Goal: Task Accomplishment & Management: Manage account settings

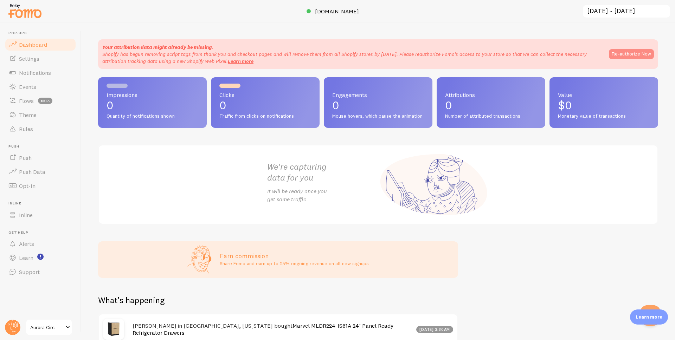
click at [621, 56] on button "Re-authorize Now" at bounding box center [631, 54] width 45 height 10
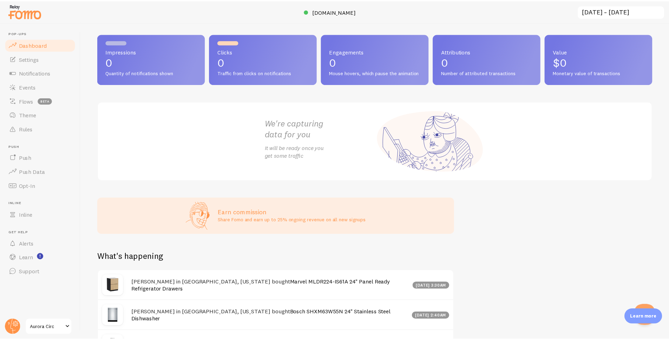
scroll to position [75, 0]
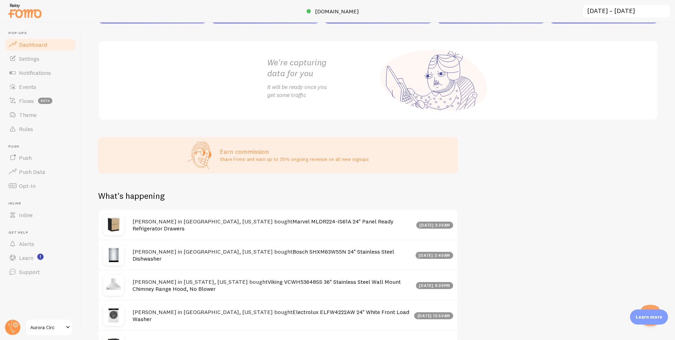
click at [59, 333] on link "Aurora Circ" at bounding box center [48, 327] width 47 height 17
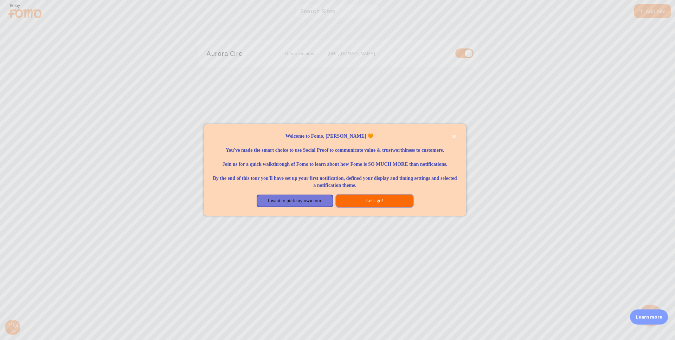
click at [386, 207] on button "Let's go!" at bounding box center [374, 201] width 77 height 13
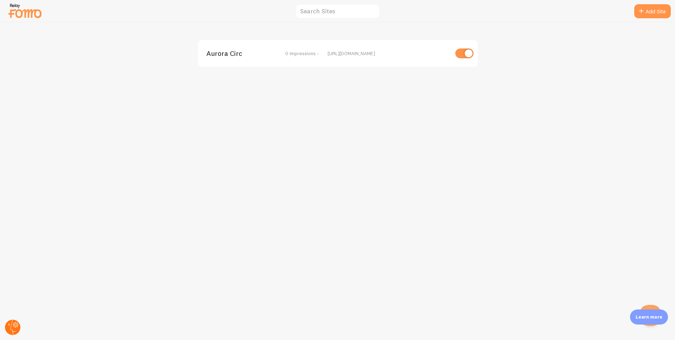
click at [12, 332] on circle at bounding box center [12, 327] width 15 height 15
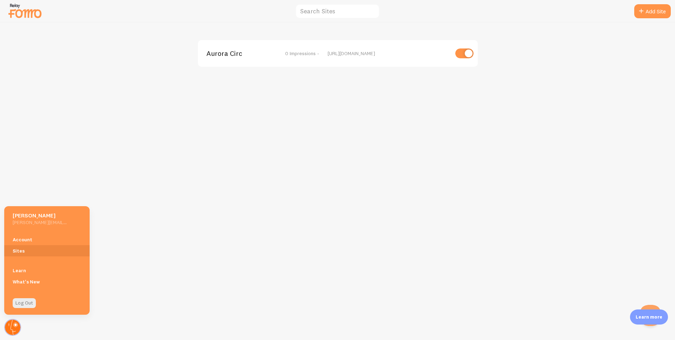
click at [11, 332] on circle at bounding box center [12, 327] width 15 height 15
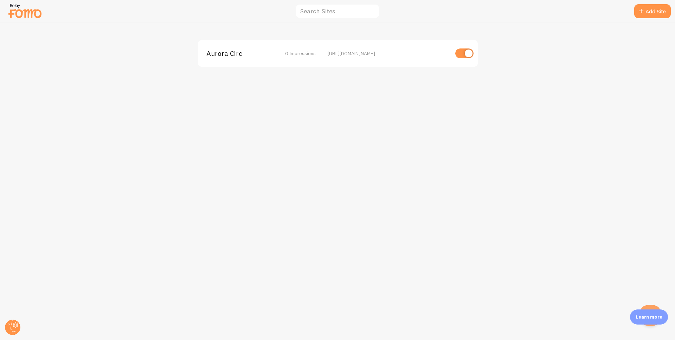
drag, startPoint x: 135, startPoint y: 135, endPoint x: 89, endPoint y: 62, distance: 86.1
click at [134, 131] on div "Aurora Circ 0 Impressions - https://auroracirc.com" at bounding box center [337, 181] width 674 height 318
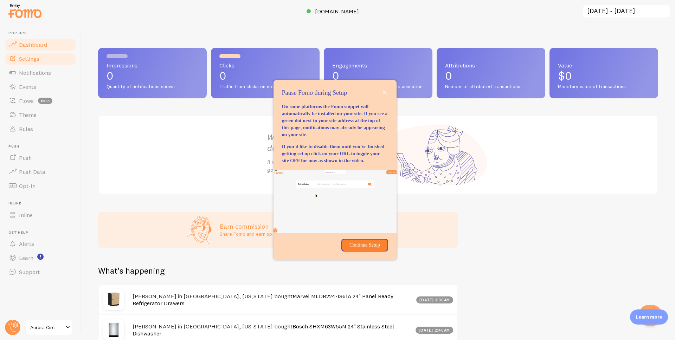
click at [42, 61] on link "Settings" at bounding box center [40, 59] width 72 height 14
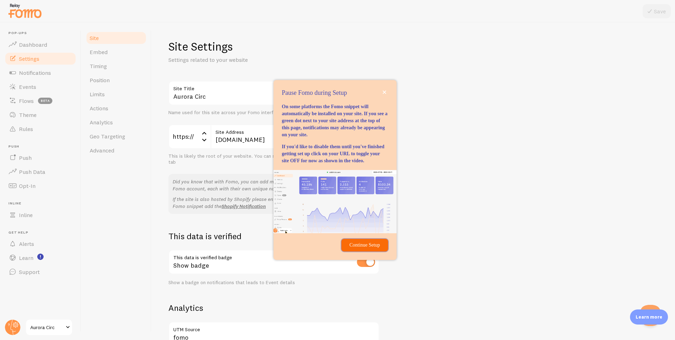
click at [376, 249] on p "Continue Setup" at bounding box center [364, 245] width 38 height 7
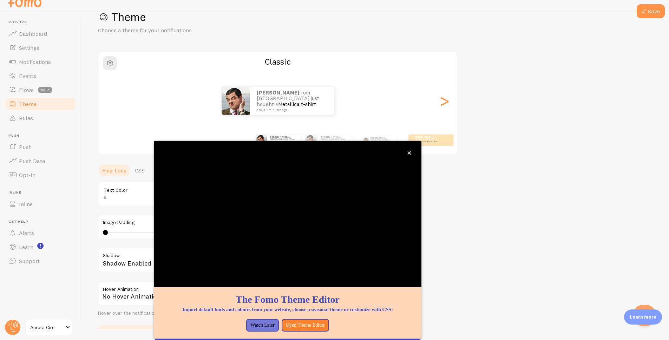
scroll to position [17, 0]
click at [409, 151] on icon "close," at bounding box center [410, 153] width 4 height 4
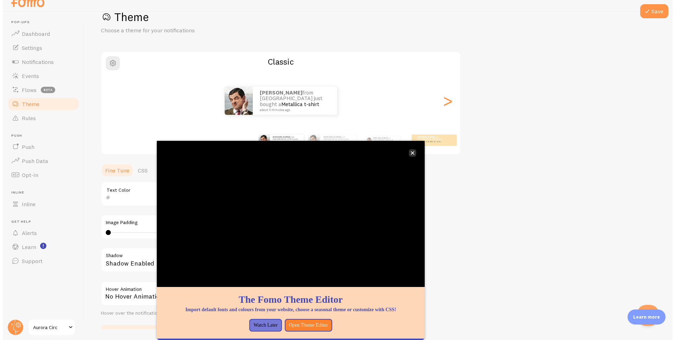
scroll to position [0, 0]
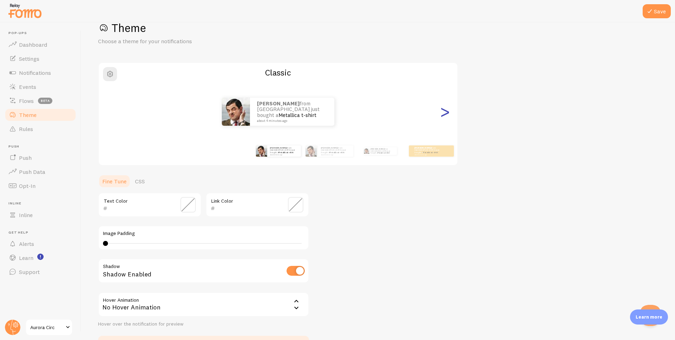
click at [446, 117] on div ">" at bounding box center [444, 111] width 8 height 51
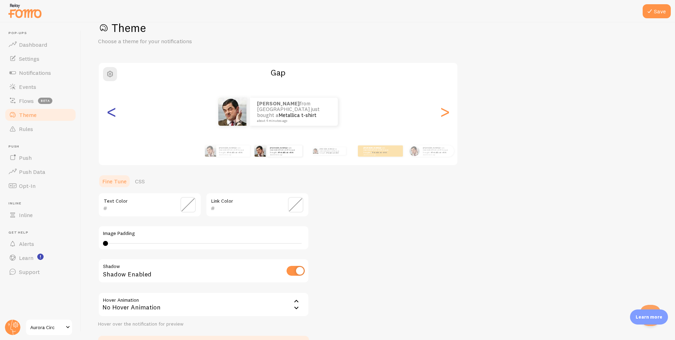
click at [111, 115] on div "<" at bounding box center [111, 111] width 8 height 51
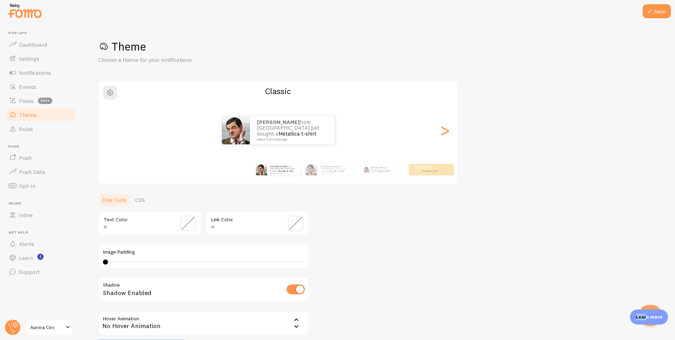
drag, startPoint x: 644, startPoint y: 332, endPoint x: 635, endPoint y: 322, distance: 12.7
click at [636, 338] on body "Pop-ups Dashboard Settings Notifications Events Flows beta Theme Rules Push Pus…" at bounding box center [337, 170] width 675 height 340
click at [584, 268] on div "Theme Choose a theme for your notifications Classic Elisabeth from Philippines …" at bounding box center [378, 205] width 560 height 333
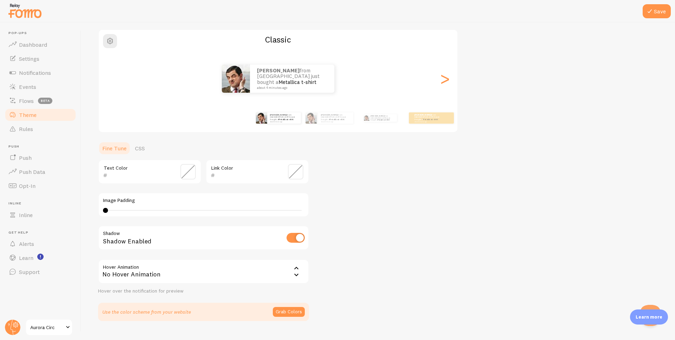
scroll to position [51, 0]
click at [657, 10] on button "Save" at bounding box center [656, 11] width 28 height 14
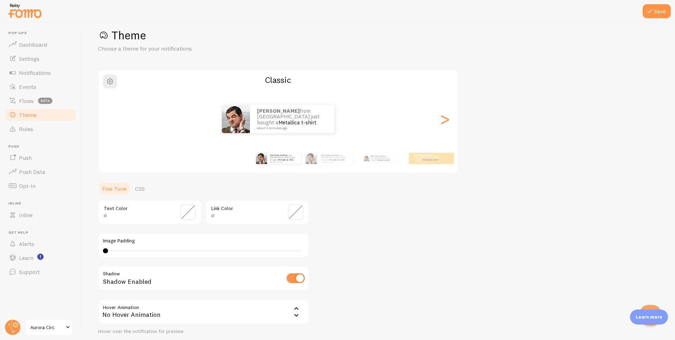
scroll to position [0, 0]
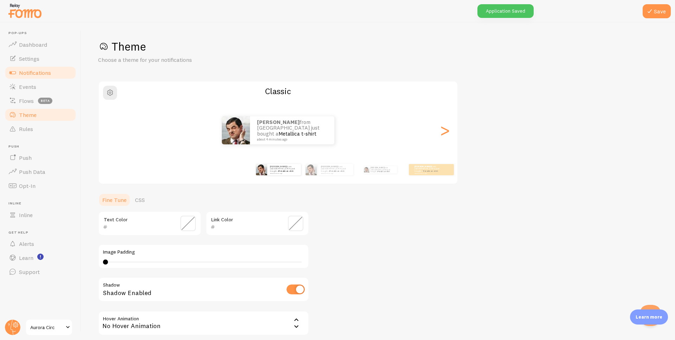
click at [32, 72] on span "Notifications" at bounding box center [35, 72] width 32 height 7
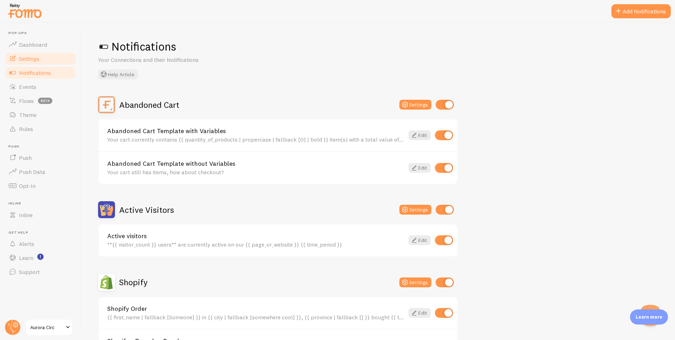
click at [35, 59] on span "Settings" at bounding box center [29, 58] width 20 height 7
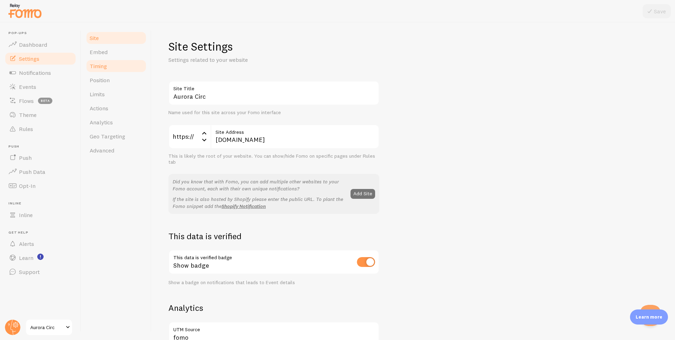
click at [109, 61] on link "Timing" at bounding box center [115, 66] width 61 height 14
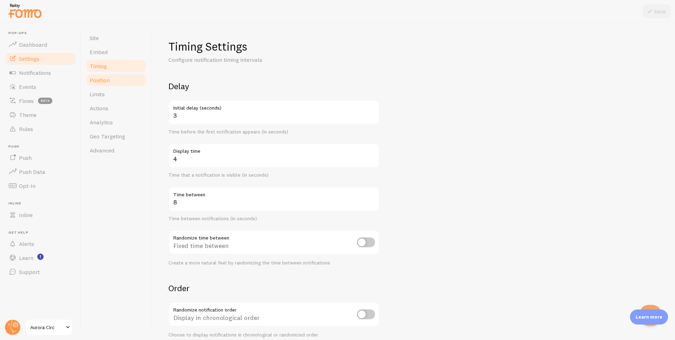
click at [114, 78] on link "Position" at bounding box center [115, 80] width 61 height 14
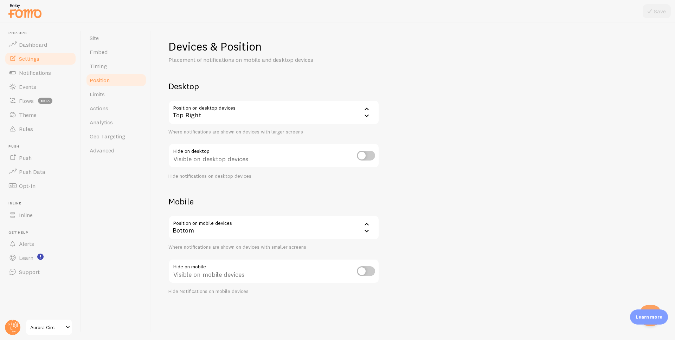
click at [201, 121] on div "Top Right" at bounding box center [273, 112] width 211 height 25
click at [205, 132] on li "Bottom Left" at bounding box center [273, 135] width 209 height 12
click at [155, 137] on div "Devices & Position Placement of notifications on mobile and desktop devices Des…" at bounding box center [412, 181] width 523 height 318
click at [368, 158] on input "checkbox" at bounding box center [366, 156] width 18 height 10
click at [365, 158] on input "checkbox" at bounding box center [366, 156] width 18 height 10
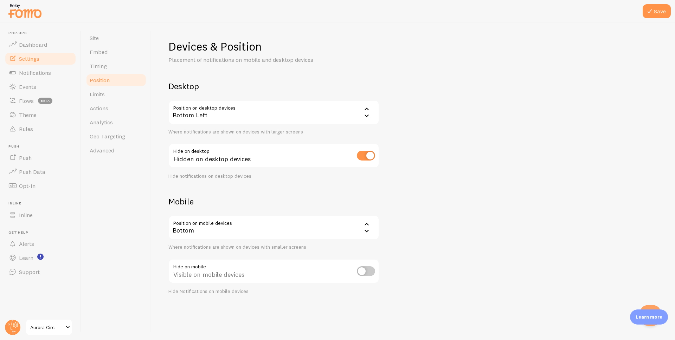
checkbox input "false"
click at [402, 173] on div "Devices & Position Placement of notifications on mobile and desktop devices Des…" at bounding box center [412, 166] width 489 height 255
click at [658, 11] on button "Save" at bounding box center [656, 11] width 28 height 14
click at [115, 188] on div "Site Embed Timing Position Limits Actions Analytics Geo Targeting Advanced" at bounding box center [116, 181] width 70 height 318
click at [45, 76] on link "Notifications" at bounding box center [40, 73] width 72 height 14
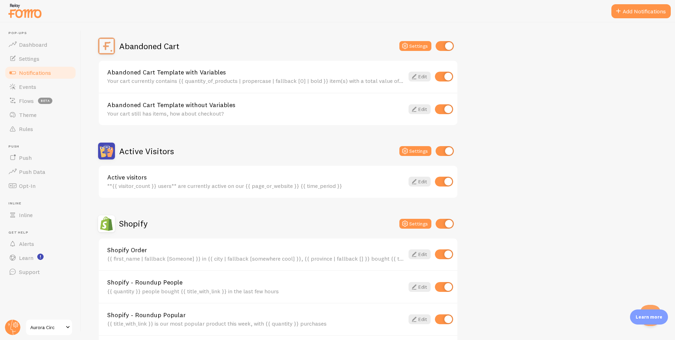
scroll to position [55, 0]
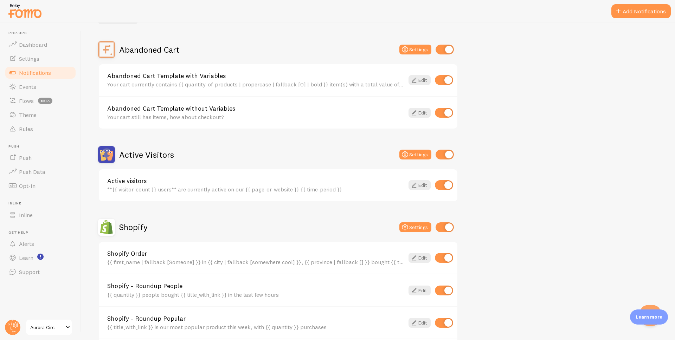
click at [449, 186] on input "checkbox" at bounding box center [444, 185] width 18 height 10
checkbox input "false"
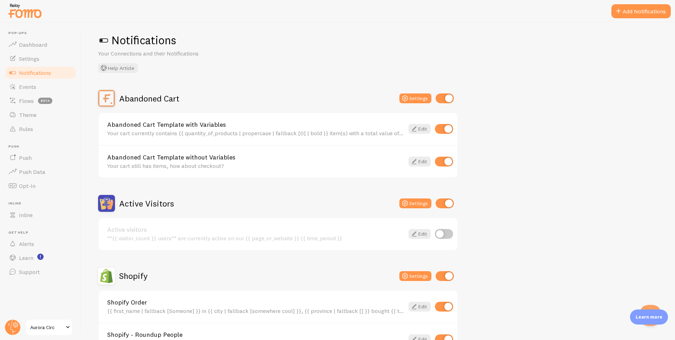
scroll to position [0, 0]
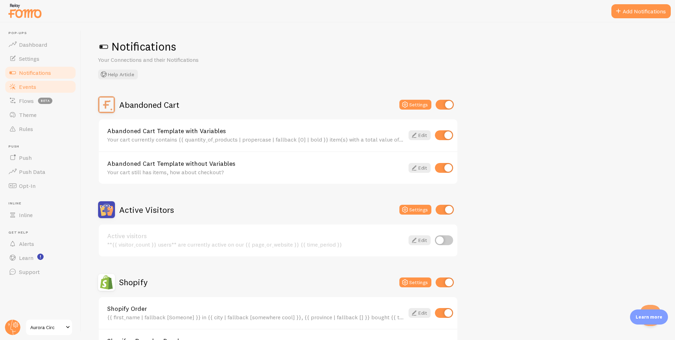
click at [41, 84] on link "Events" at bounding box center [40, 87] width 72 height 14
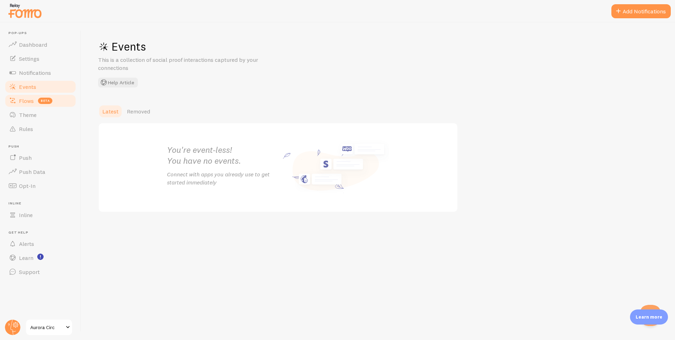
click at [24, 104] on span "Flows" at bounding box center [26, 100] width 15 height 7
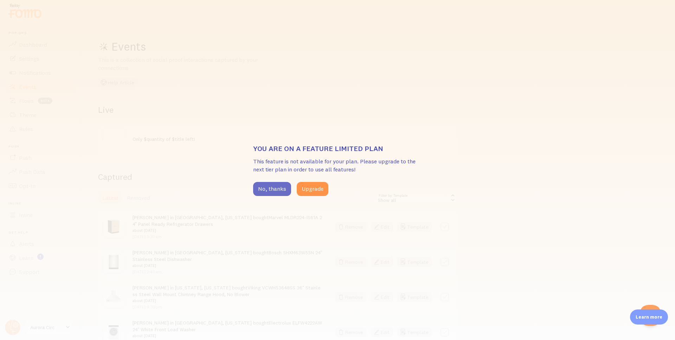
click at [277, 193] on button "No, thanks" at bounding box center [272, 189] width 38 height 14
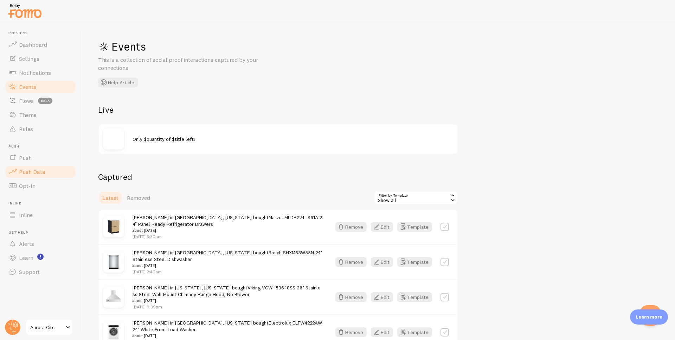
click at [43, 169] on span "Push Data" at bounding box center [32, 171] width 26 height 7
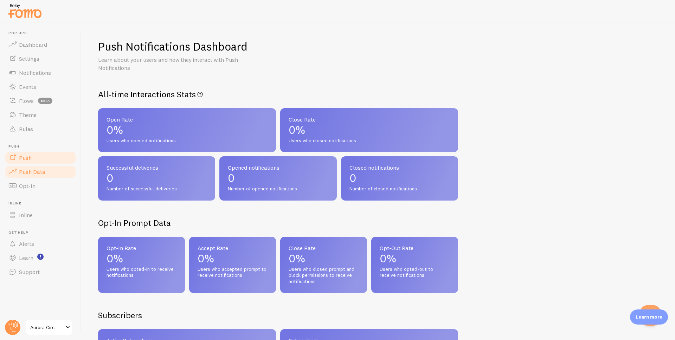
click at [40, 160] on link "Push" at bounding box center [40, 158] width 72 height 14
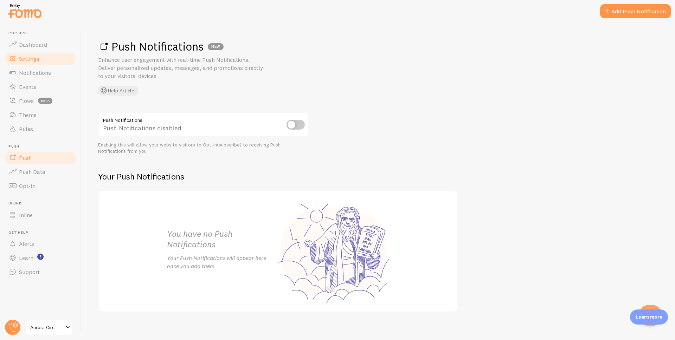
click at [46, 61] on link "Settings" at bounding box center [40, 59] width 72 height 14
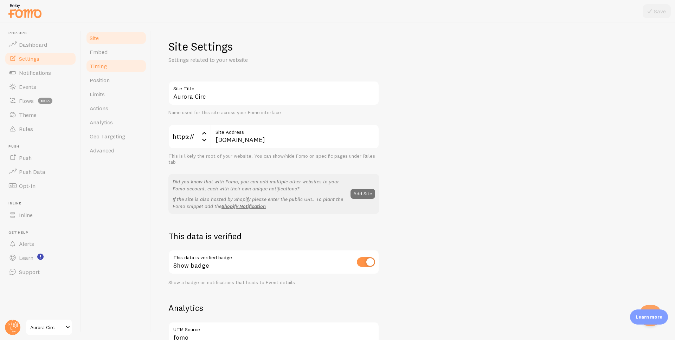
click at [108, 65] on link "Timing" at bounding box center [115, 66] width 61 height 14
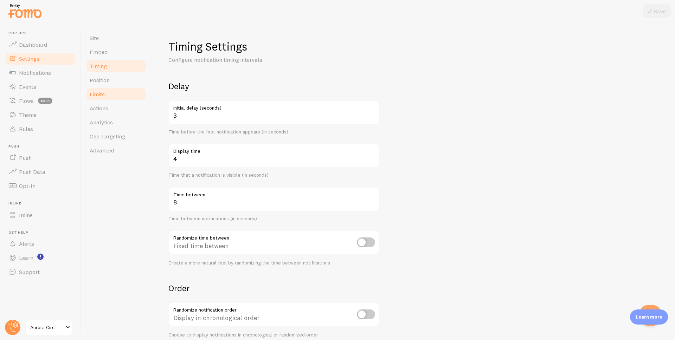
click at [112, 90] on link "Limits" at bounding box center [115, 94] width 61 height 14
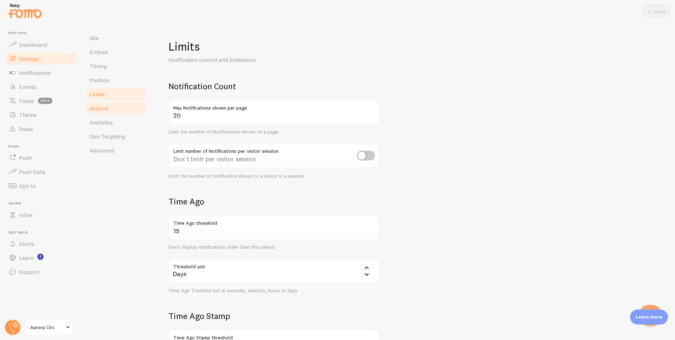
click at [110, 108] on link "Actions" at bounding box center [115, 108] width 61 height 14
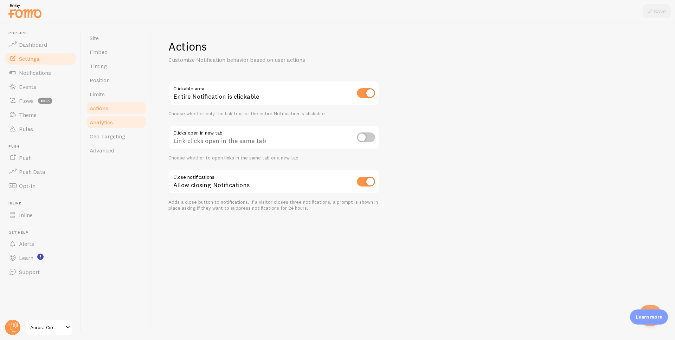
click at [119, 125] on link "Analytics" at bounding box center [115, 122] width 61 height 14
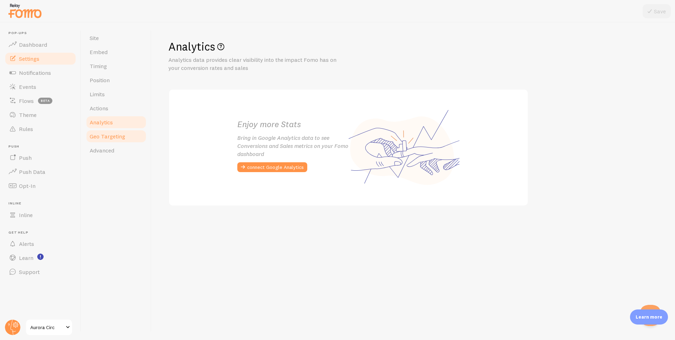
click at [119, 135] on span "Geo Targeting" at bounding box center [107, 136] width 35 height 7
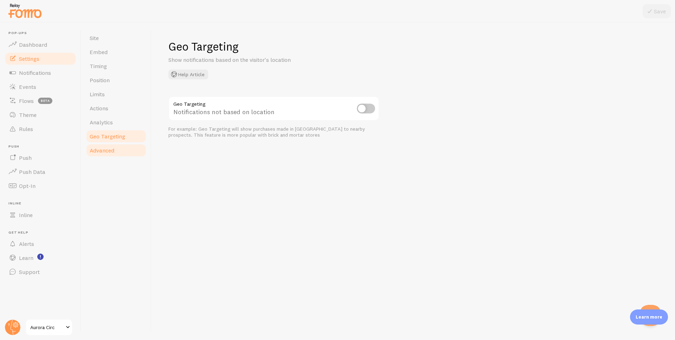
click at [117, 147] on link "Advanced" at bounding box center [115, 150] width 61 height 14
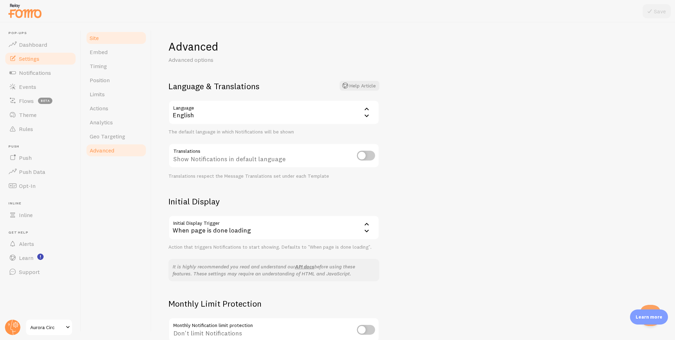
click at [111, 40] on link "Site" at bounding box center [115, 38] width 61 height 14
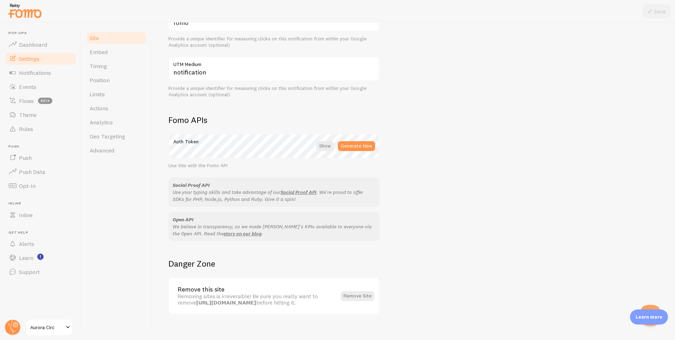
scroll to position [323, 0]
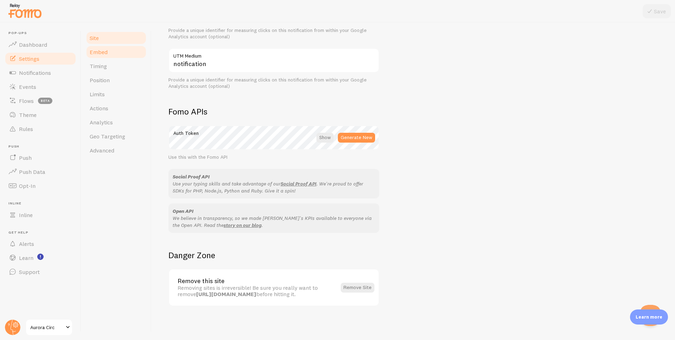
click at [113, 56] on link "Embed" at bounding box center [115, 52] width 61 height 14
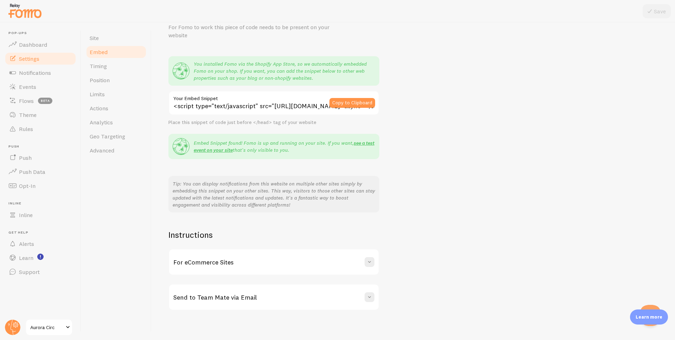
scroll to position [37, 0]
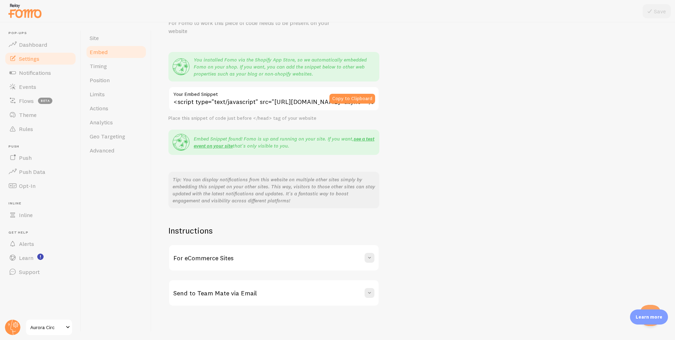
click at [278, 257] on div "For eCommerce Sites" at bounding box center [273, 257] width 209 height 25
